Goal: Check status: Check status

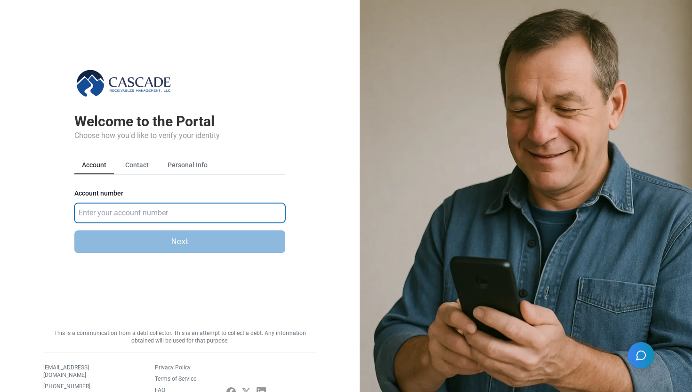
click at [172, 219] on input "Account number" at bounding box center [179, 213] width 211 height 20
type input "583921"
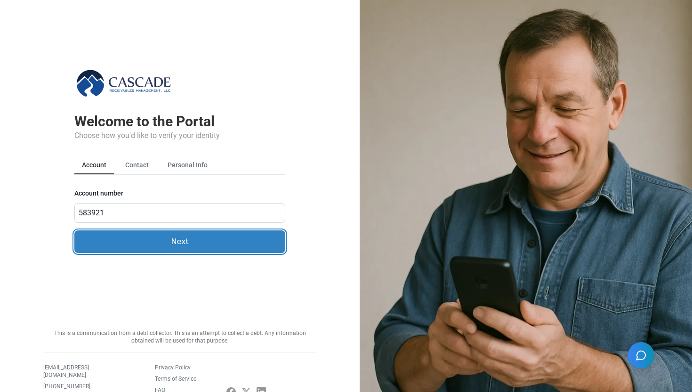
click at [135, 234] on button "Next" at bounding box center [179, 241] width 211 height 23
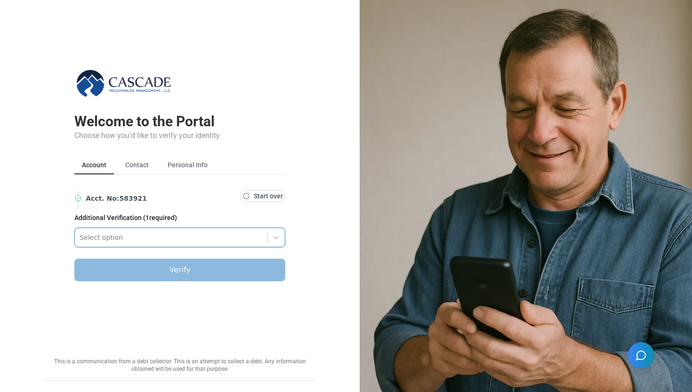
click at [120, 238] on div at bounding box center [171, 237] width 183 height 11
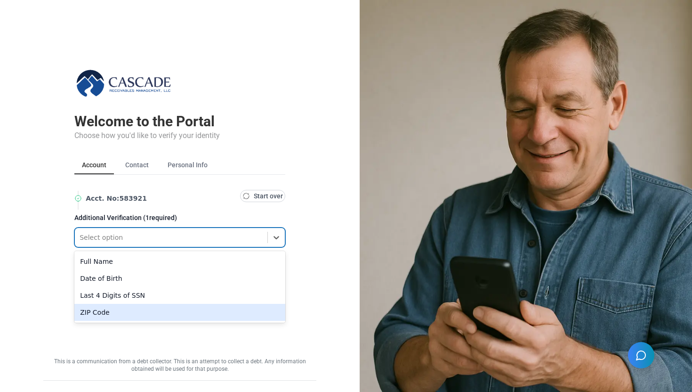
click at [91, 307] on div "ZIP Code" at bounding box center [179, 312] width 211 height 17
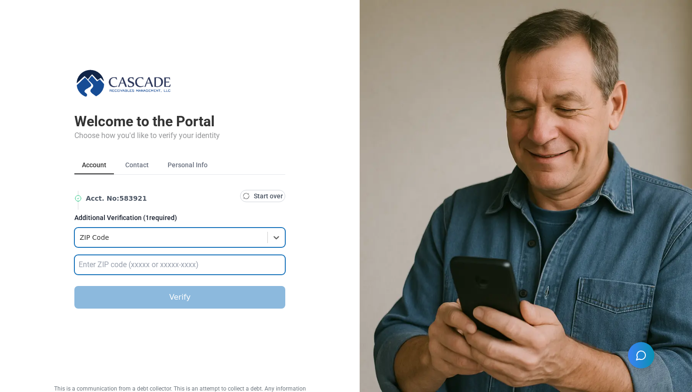
click at [101, 259] on input "text" at bounding box center [179, 265] width 211 height 20
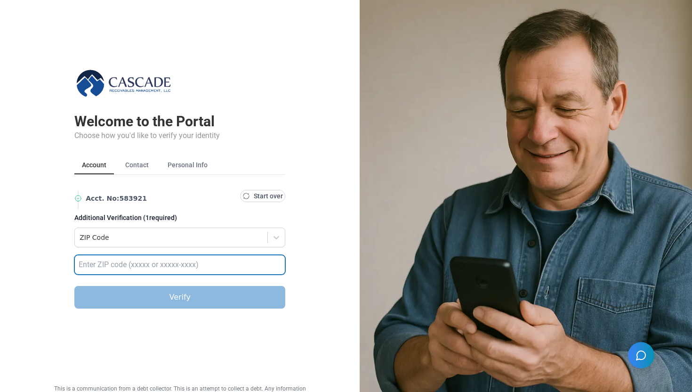
type input "32789"
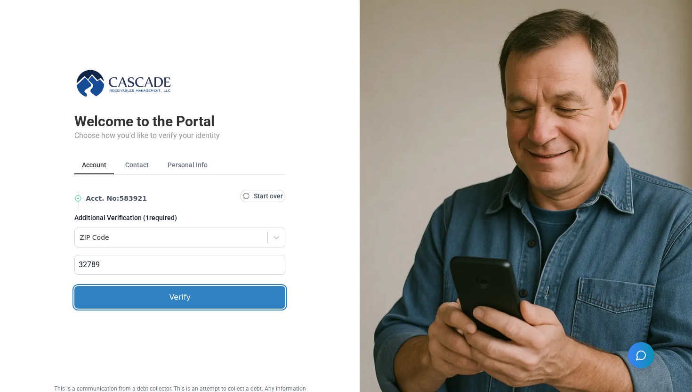
click at [118, 287] on button "Verify" at bounding box center [179, 297] width 211 height 23
